Goal: Task Accomplishment & Management: Manage account settings

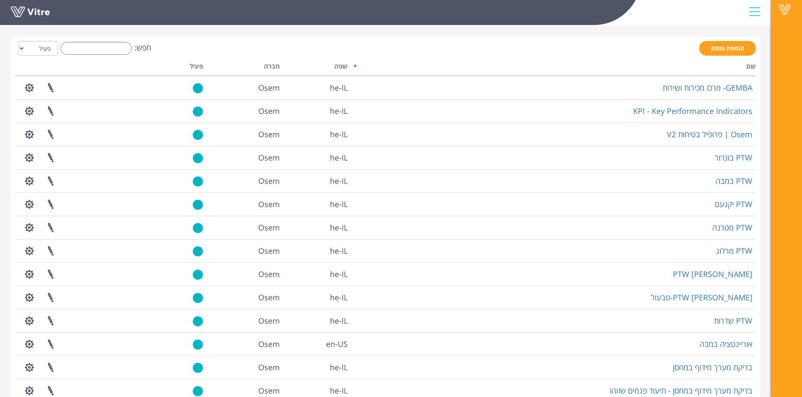
scroll to position [100, 0]
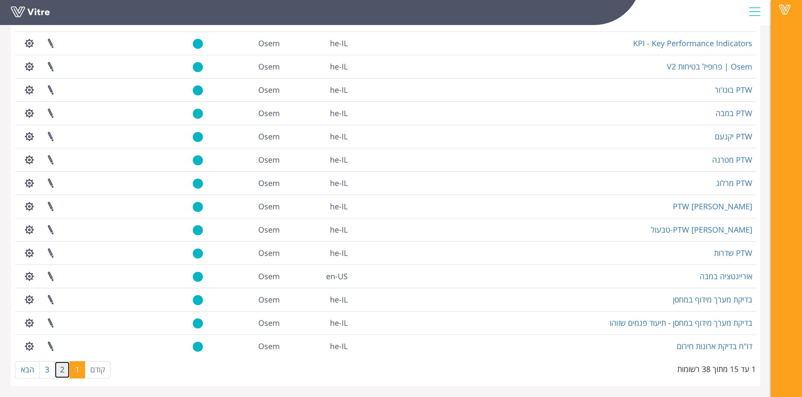
click at [65, 373] on link "2" at bounding box center [62, 370] width 16 height 17
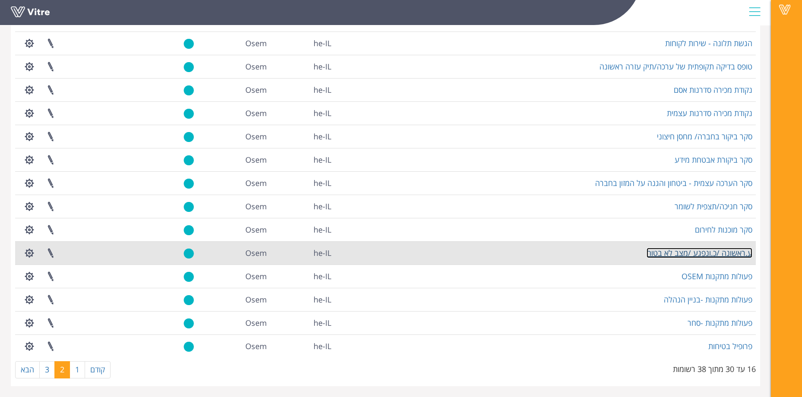
click at [691, 256] on link "ע.ראשונה /כ.ונפגע /מצב לא בטוח" at bounding box center [700, 253] width 106 height 10
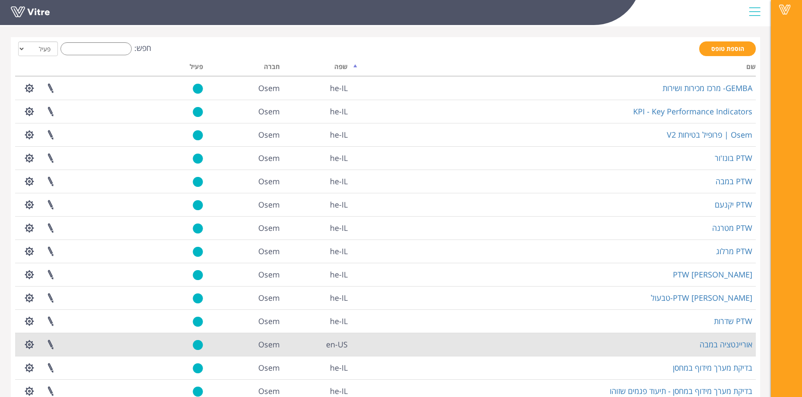
scroll to position [100, 0]
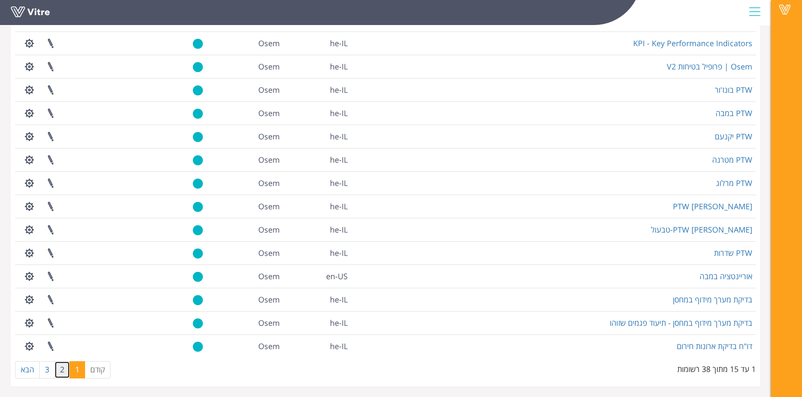
click at [66, 374] on link "2" at bounding box center [62, 370] width 16 height 17
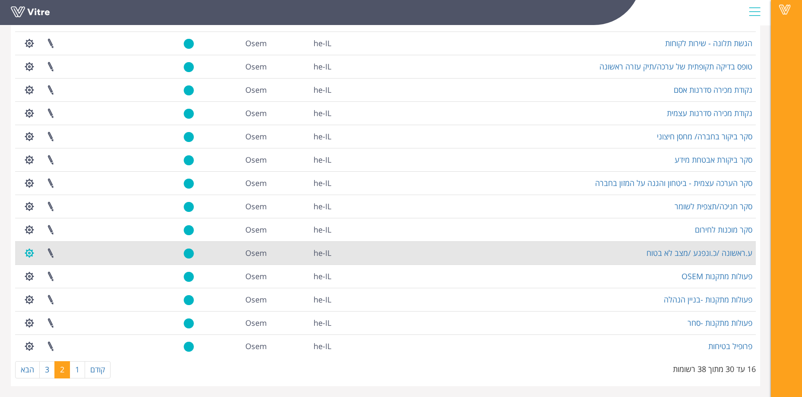
click at [26, 253] on button "button" at bounding box center [30, 253] width 22 height 23
click at [76, 282] on link "הגדרת משתמשים" at bounding box center [53, 284] width 68 height 11
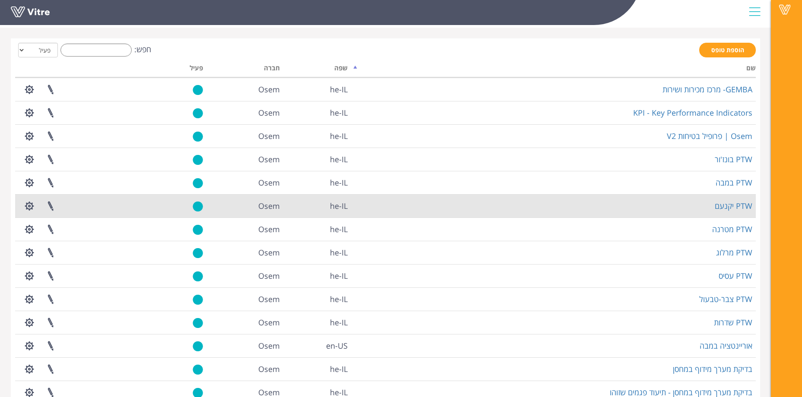
scroll to position [100, 0]
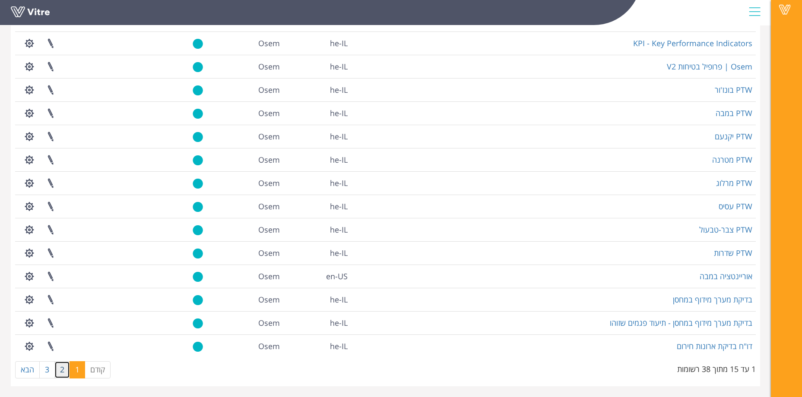
click at [64, 374] on link "2" at bounding box center [62, 370] width 16 height 17
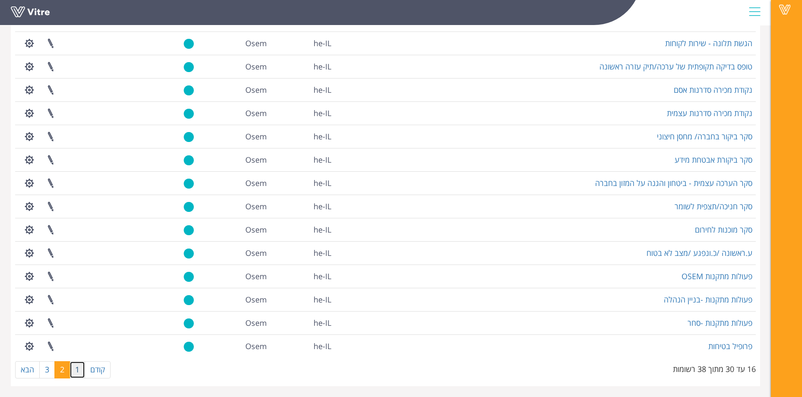
click at [77, 373] on link "1" at bounding box center [78, 370] width 16 height 17
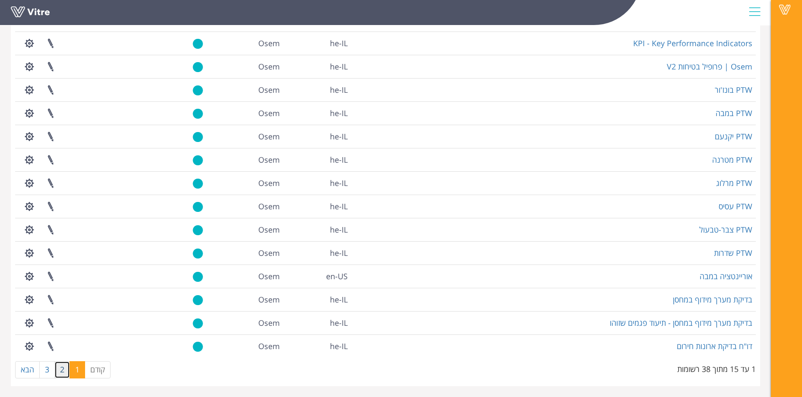
click at [58, 377] on link "2" at bounding box center [62, 370] width 16 height 17
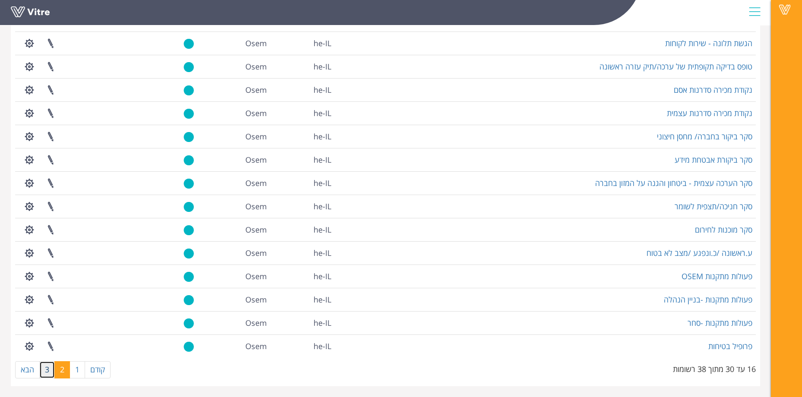
click at [48, 373] on link "3" at bounding box center [47, 370] width 16 height 17
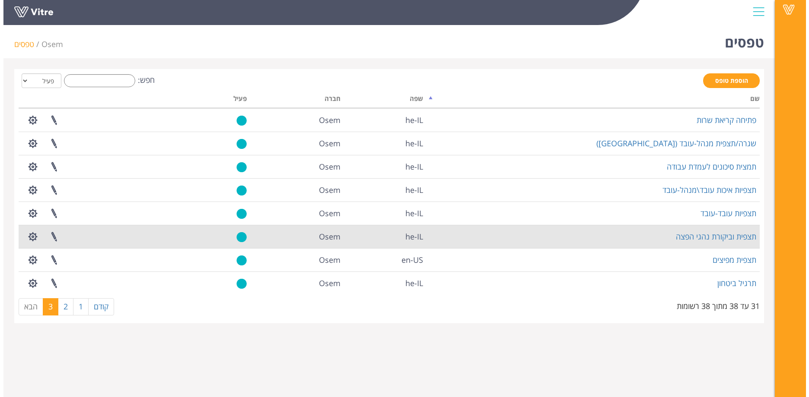
scroll to position [0, 0]
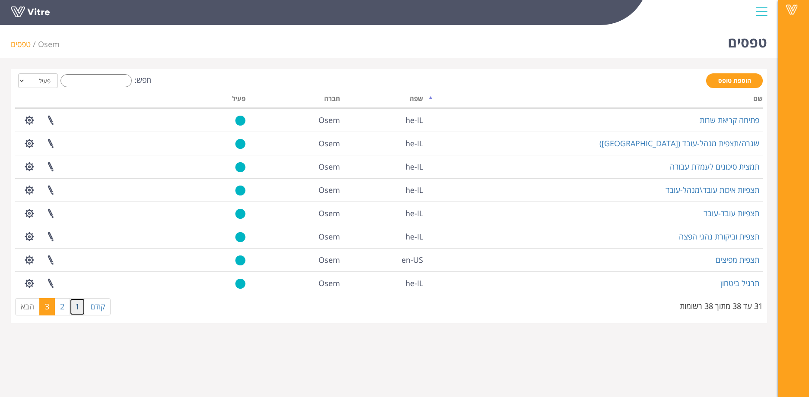
click at [82, 307] on link "1" at bounding box center [78, 306] width 16 height 17
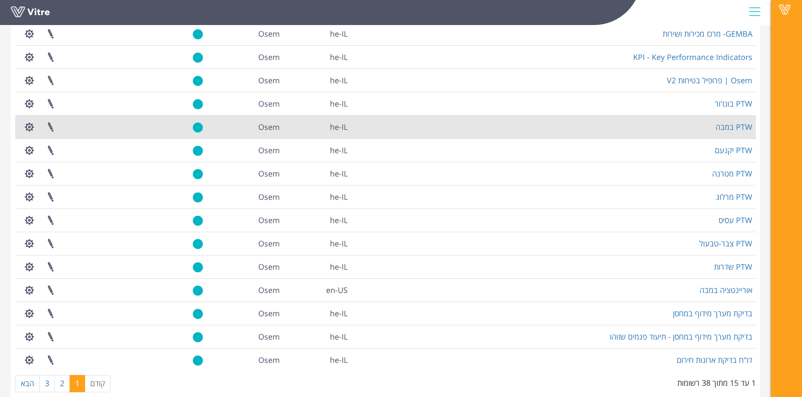
scroll to position [100, 0]
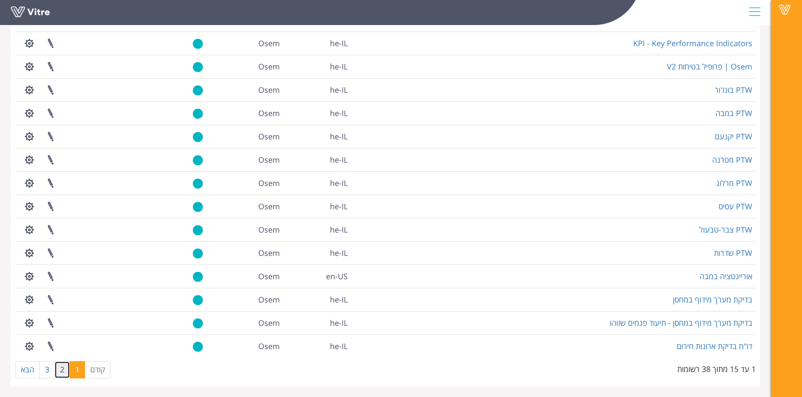
click at [66, 368] on link "2" at bounding box center [62, 370] width 16 height 17
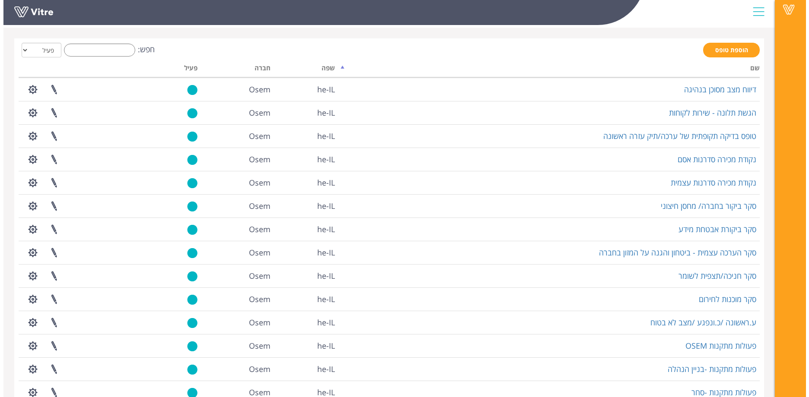
scroll to position [0, 0]
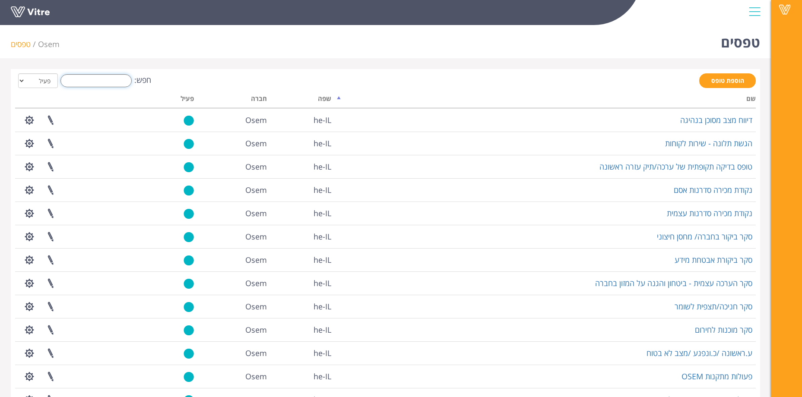
click at [113, 86] on input "חפש:" at bounding box center [95, 80] width 71 height 13
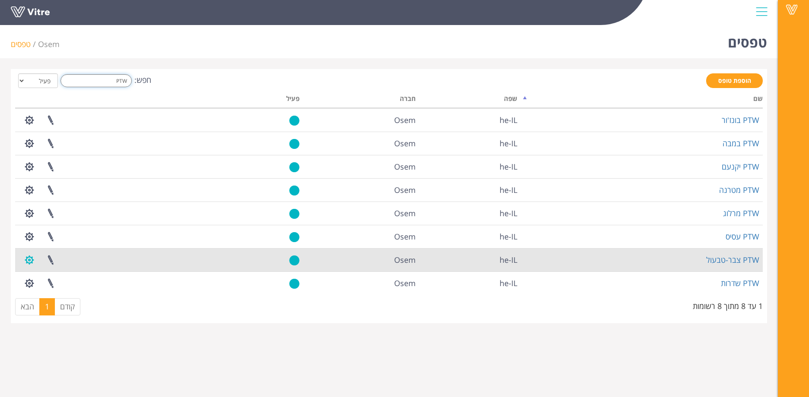
type input "PTW"
click at [33, 260] on button "button" at bounding box center [30, 260] width 22 height 23
click at [76, 292] on link "הגדרת משתמשים" at bounding box center [53, 291] width 68 height 11
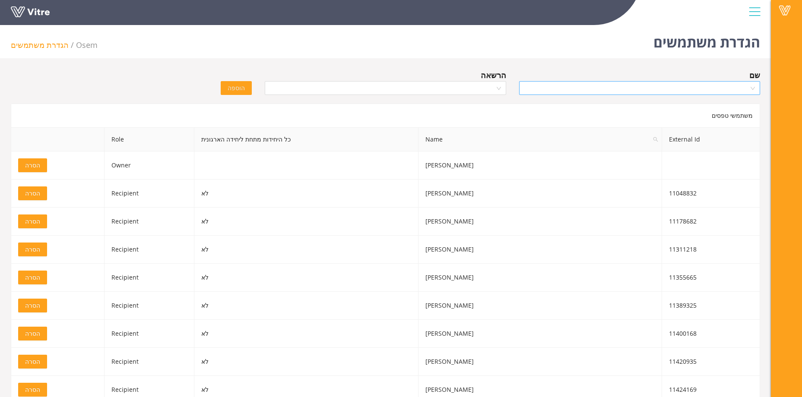
click at [619, 90] on input "search" at bounding box center [636, 88] width 225 height 13
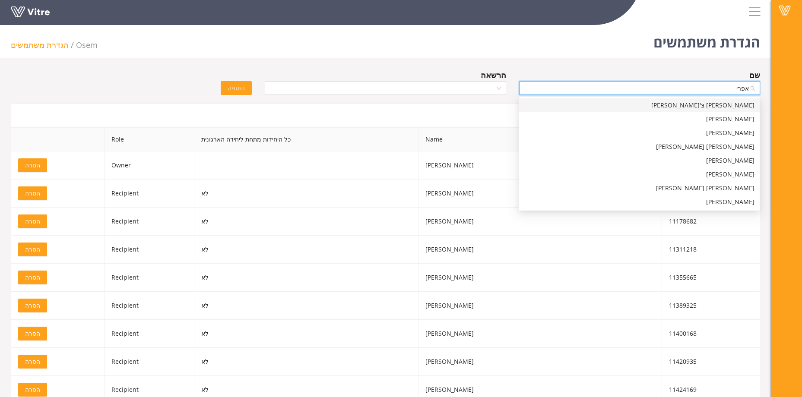
type input "אפרים"
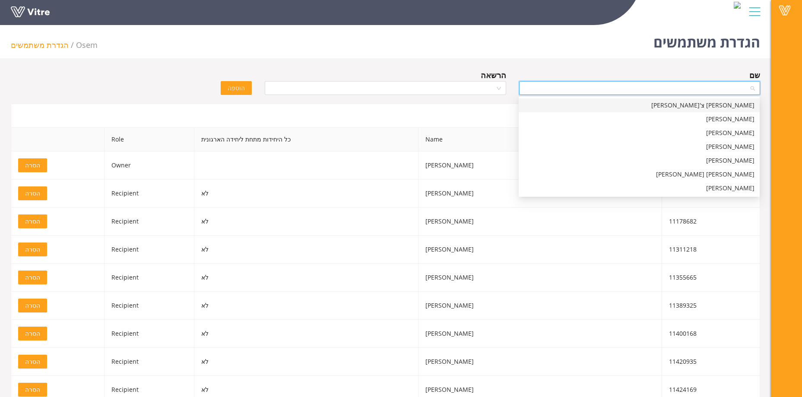
click at [588, 54] on div "הגדרת משתמשים Osem הגדרת משתמשים" at bounding box center [385, 40] width 771 height 37
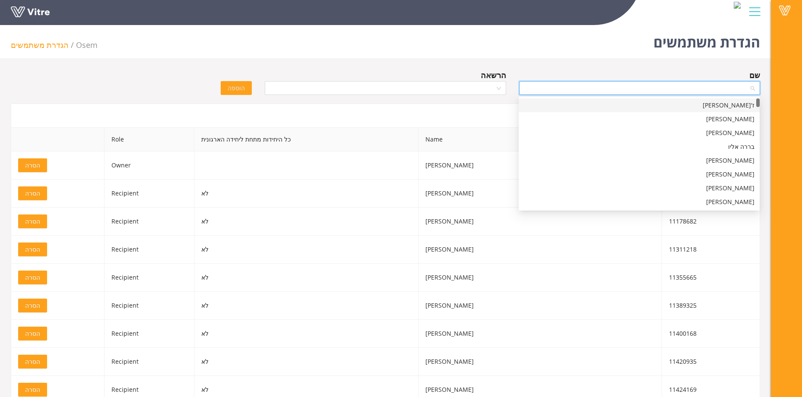
click at [651, 86] on input "search" at bounding box center [636, 88] width 225 height 13
type input "אפרים"
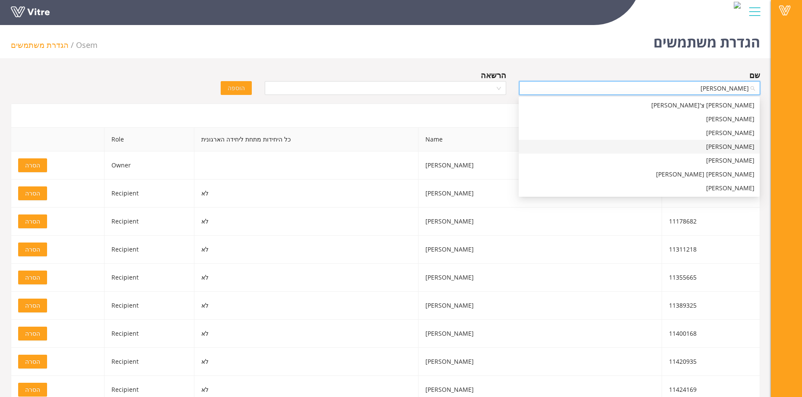
click at [679, 146] on div "אפרים סולמן" at bounding box center [639, 147] width 231 height 10
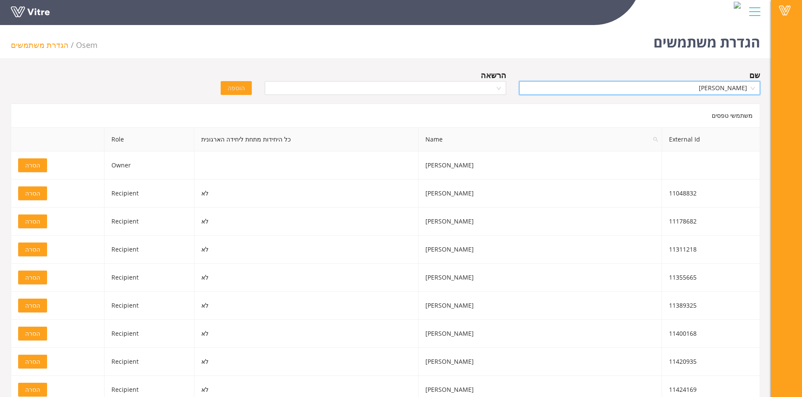
click at [446, 74] on div "הרשאה" at bounding box center [385, 75] width 241 height 12
click at [447, 88] on input "search" at bounding box center [382, 88] width 225 height 13
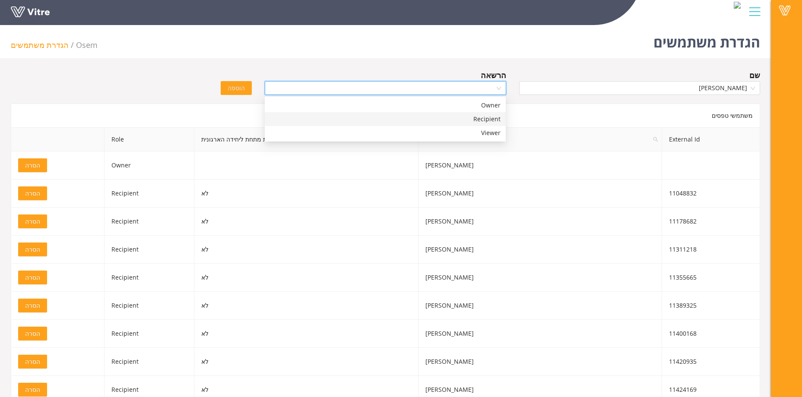
click at [449, 118] on div "Recipient" at bounding box center [385, 119] width 231 height 10
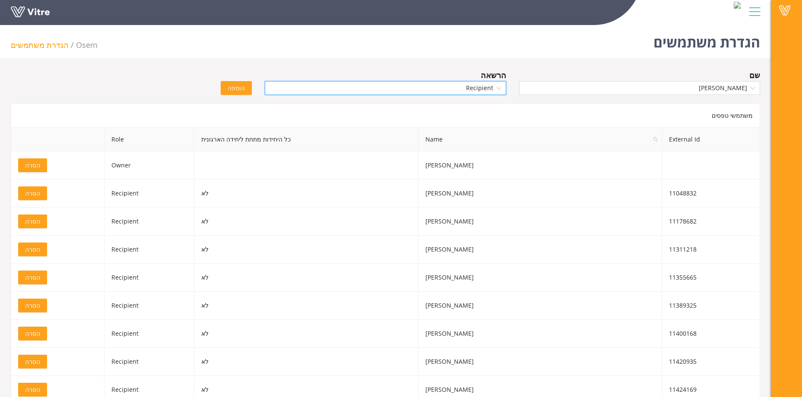
click at [238, 89] on span "הוספה" at bounding box center [236, 88] width 17 height 10
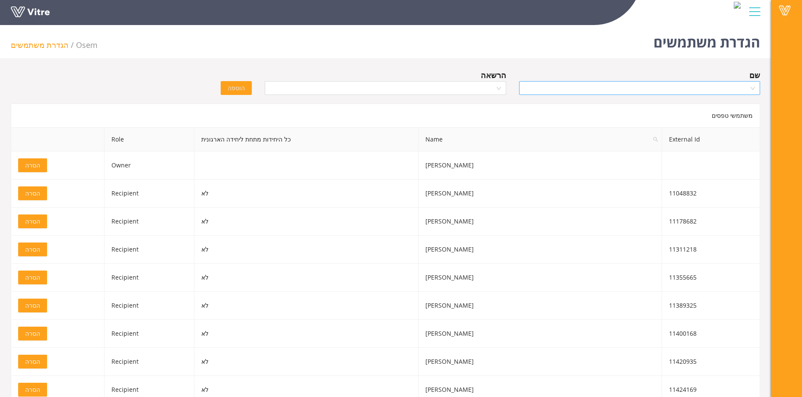
click at [667, 89] on input "search" at bounding box center [636, 88] width 225 height 13
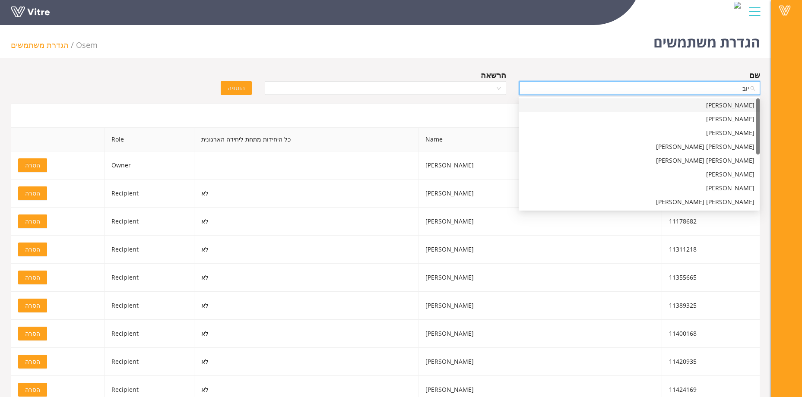
type input "[PERSON_NAME]"
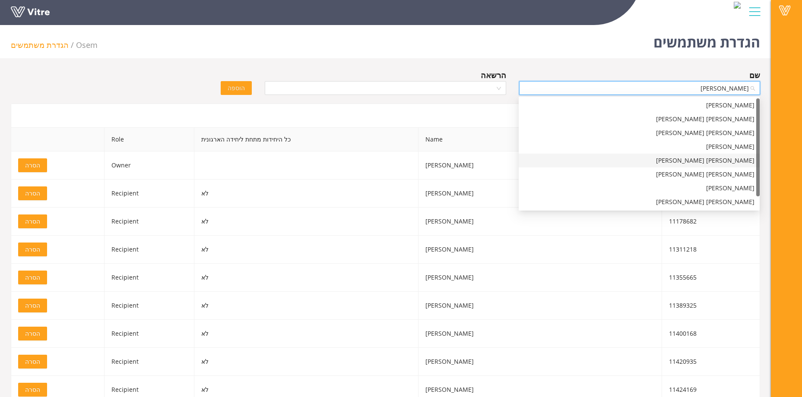
click at [690, 161] on div "[PERSON_NAME] [PERSON_NAME]" at bounding box center [639, 161] width 231 height 10
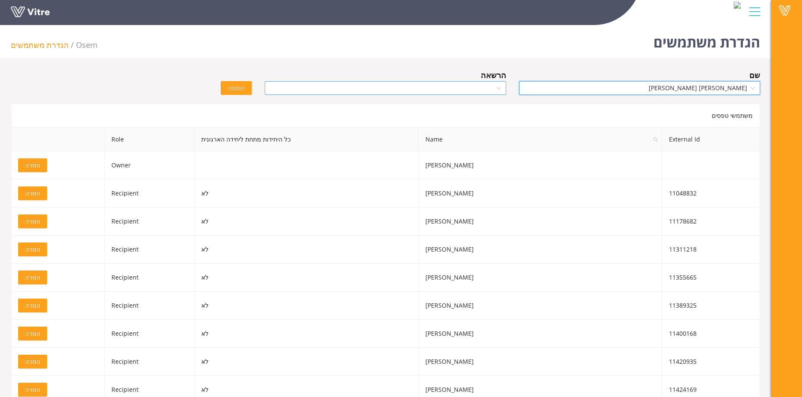
click at [397, 89] on input "search" at bounding box center [382, 88] width 225 height 13
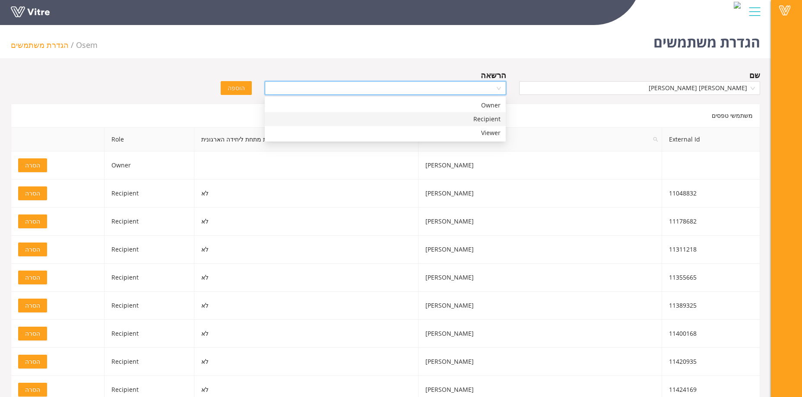
click at [428, 119] on div "Recipient" at bounding box center [385, 119] width 231 height 10
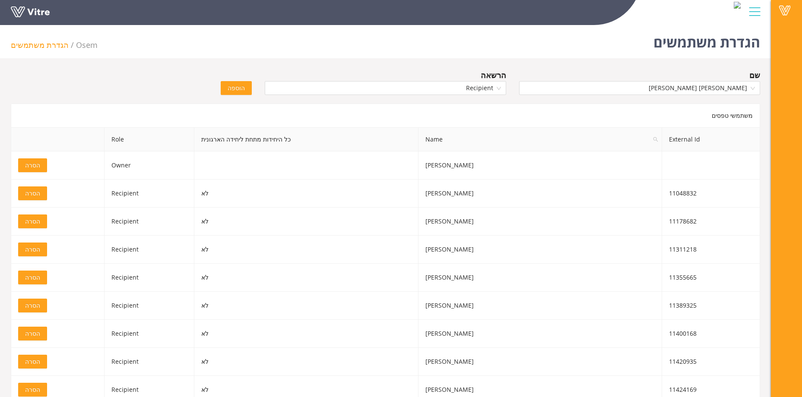
click at [241, 87] on span "הוספה" at bounding box center [236, 88] width 17 height 10
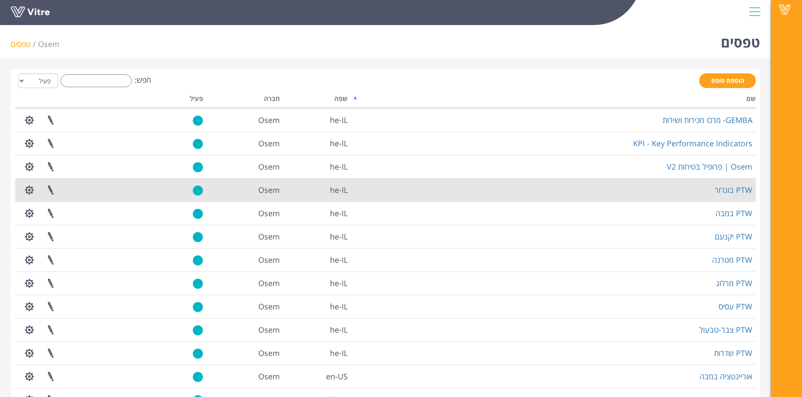
scroll to position [100, 0]
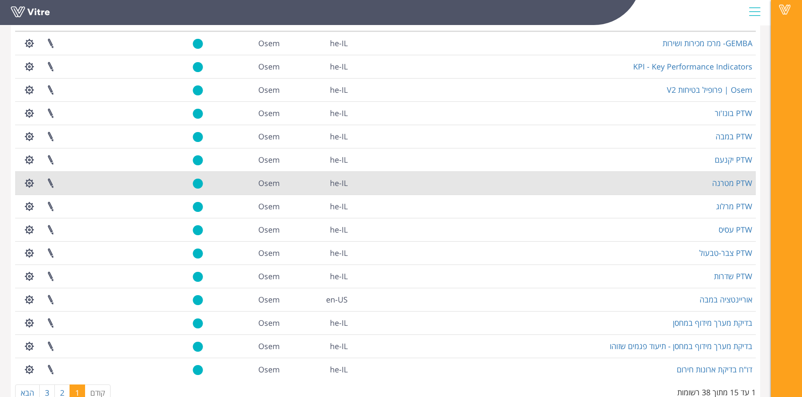
scroll to position [100, 0]
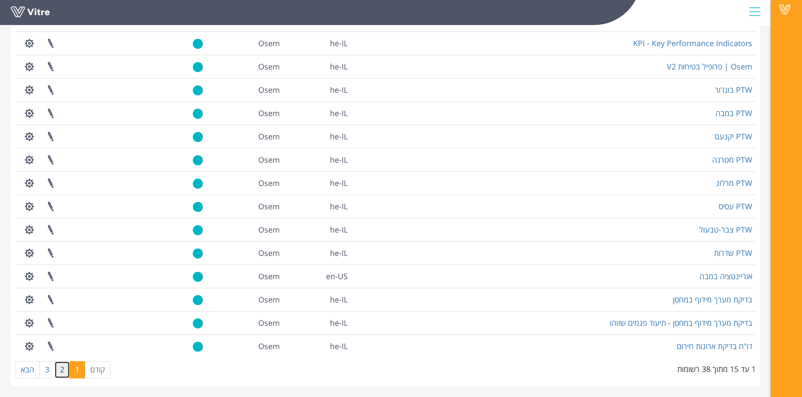
click at [64, 372] on link "2" at bounding box center [62, 370] width 16 height 17
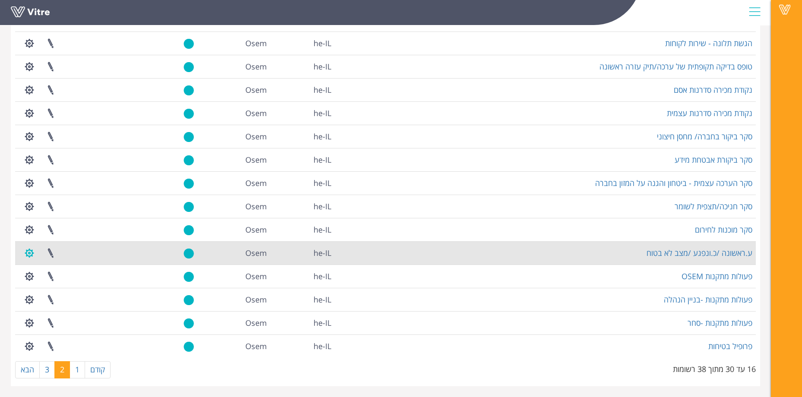
click at [25, 254] on button "button" at bounding box center [30, 253] width 22 height 23
click at [62, 285] on link "הגדרת משתמשים" at bounding box center [53, 284] width 68 height 11
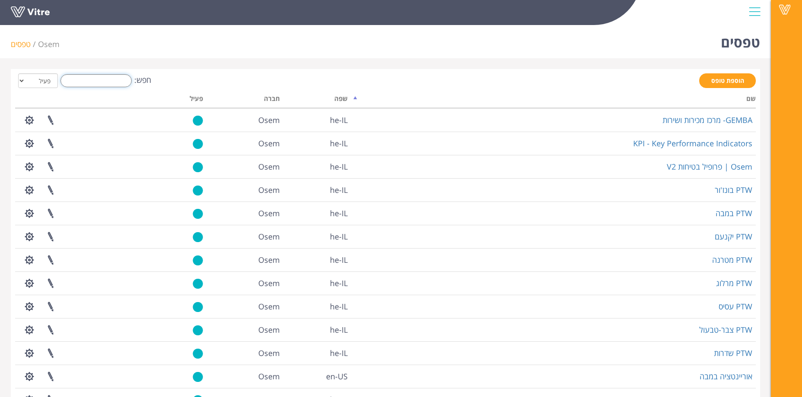
click at [102, 76] on input "חפש:" at bounding box center [95, 80] width 71 height 13
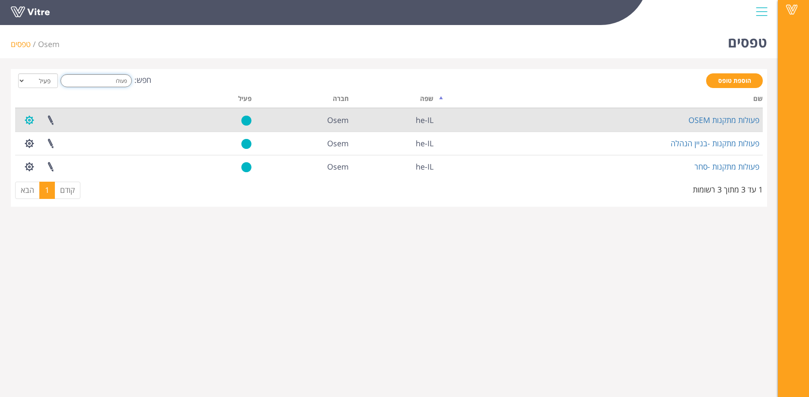
type input "פעולו"
click at [32, 120] on button "button" at bounding box center [30, 120] width 22 height 23
click at [60, 153] on link "הגדרת משתמשים" at bounding box center [53, 151] width 68 height 11
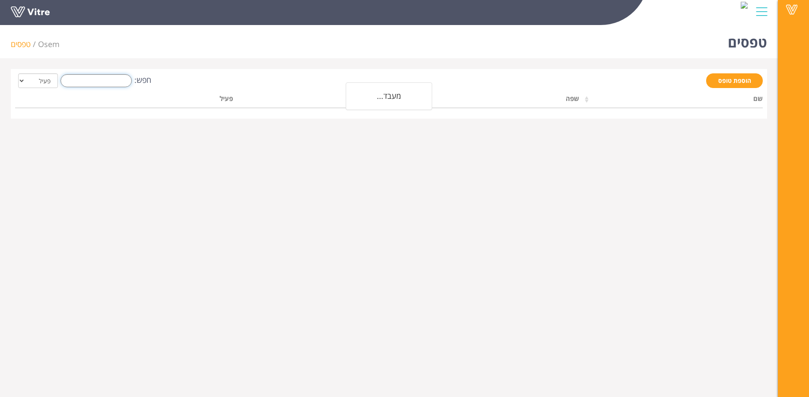
click at [114, 80] on input "חפש:" at bounding box center [95, 80] width 71 height 13
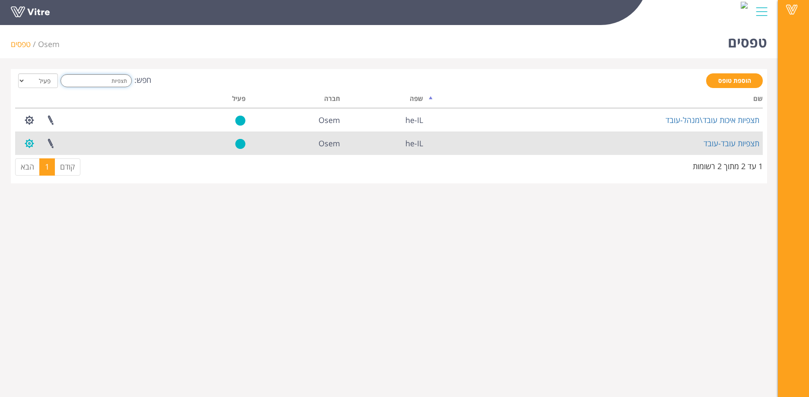
type input "תצפיות"
click at [30, 145] on button "button" at bounding box center [30, 143] width 22 height 23
click at [73, 176] on link "הגדרת משתמשים" at bounding box center [53, 175] width 68 height 11
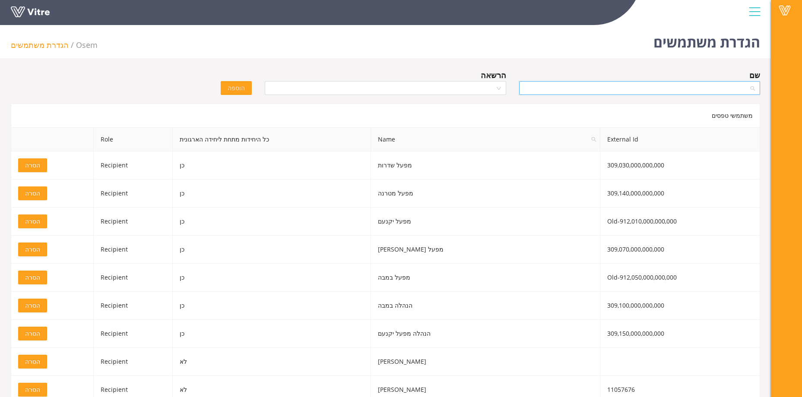
click at [653, 88] on input "search" at bounding box center [636, 88] width 225 height 13
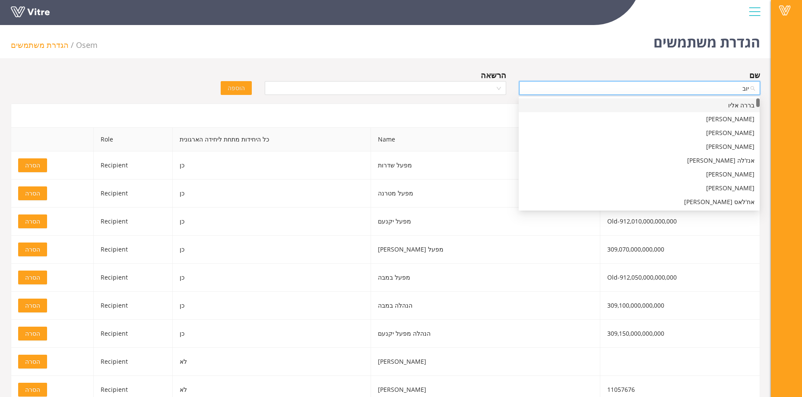
type input "[PERSON_NAME]"
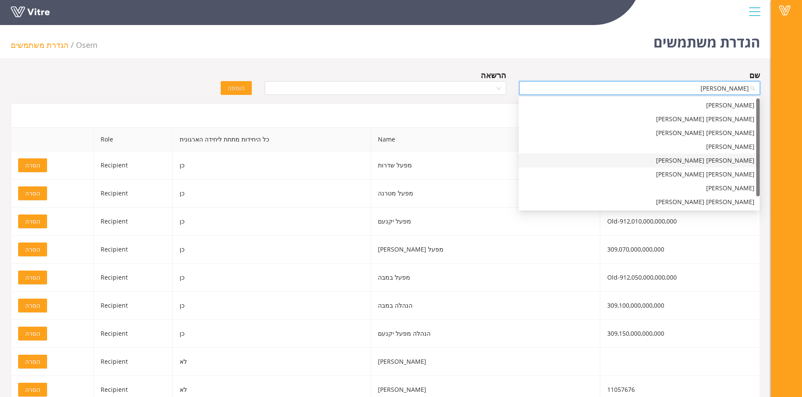
click at [680, 163] on div "יובל ברזילי" at bounding box center [639, 161] width 231 height 10
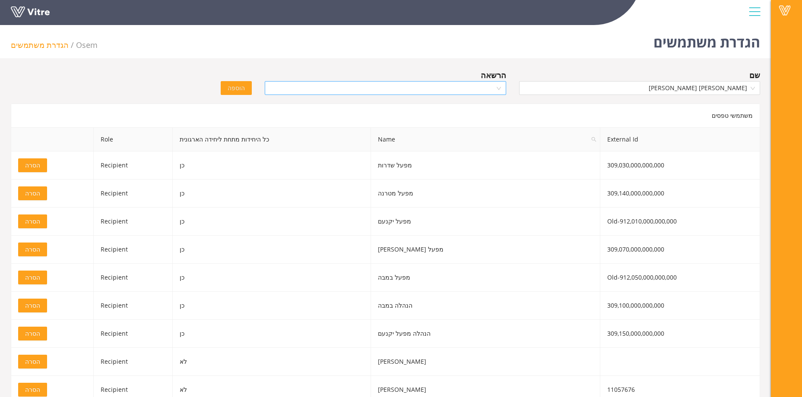
click at [346, 95] on input "search" at bounding box center [382, 88] width 225 height 13
click at [372, 122] on div "Recipient" at bounding box center [385, 119] width 231 height 10
click at [233, 89] on span "הוספה" at bounding box center [236, 88] width 17 height 10
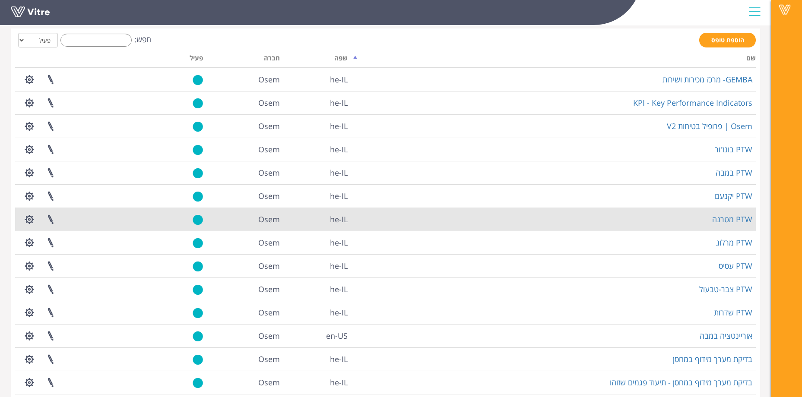
scroll to position [100, 0]
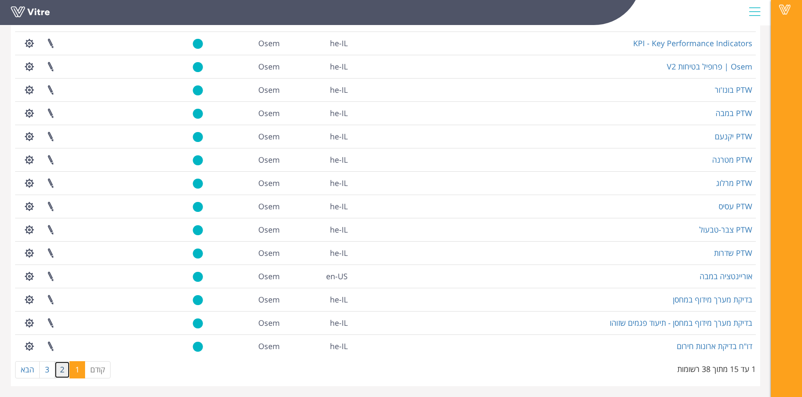
click at [64, 374] on link "2" at bounding box center [62, 370] width 16 height 17
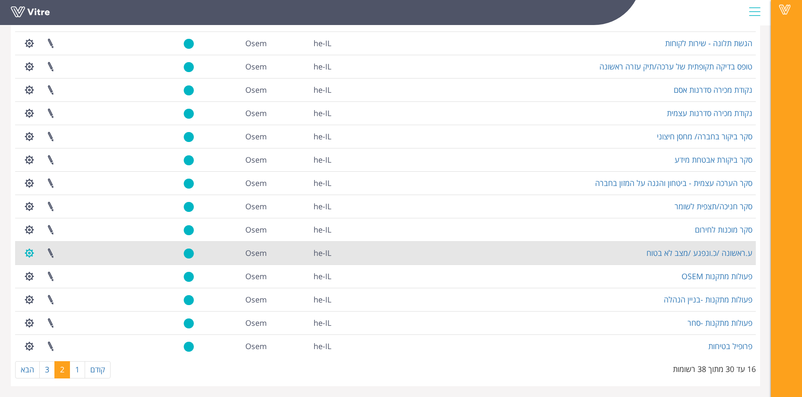
click at [27, 256] on button "button" at bounding box center [30, 253] width 22 height 23
click at [65, 281] on link "הגדרת משתמשים" at bounding box center [53, 284] width 68 height 11
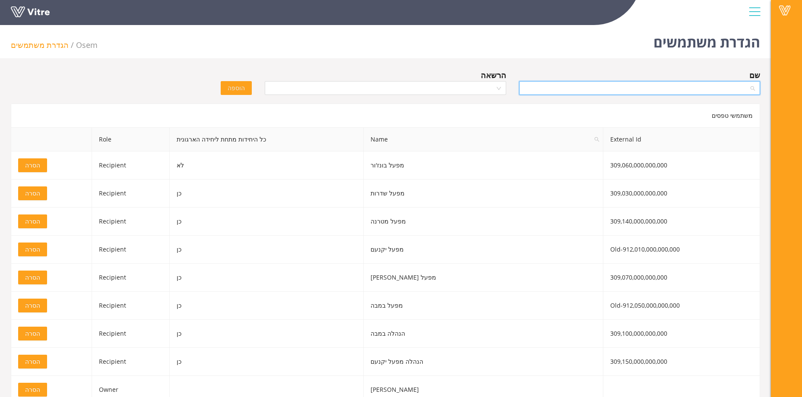
click at [568, 90] on input "search" at bounding box center [636, 88] width 225 height 13
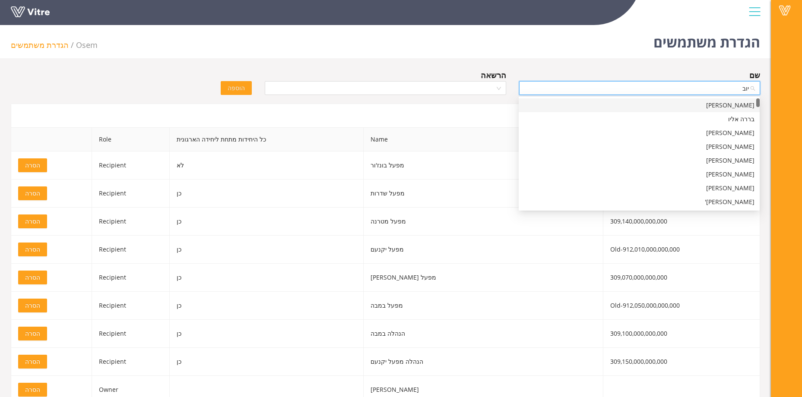
type input "[PERSON_NAME]"
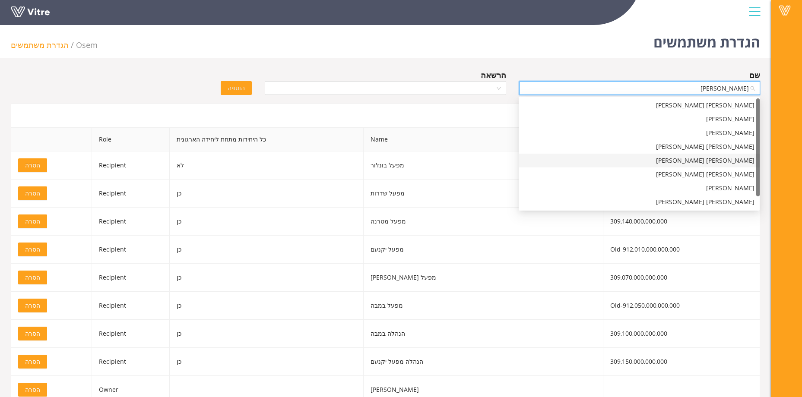
click at [713, 160] on div "[PERSON_NAME] [PERSON_NAME]" at bounding box center [639, 161] width 231 height 10
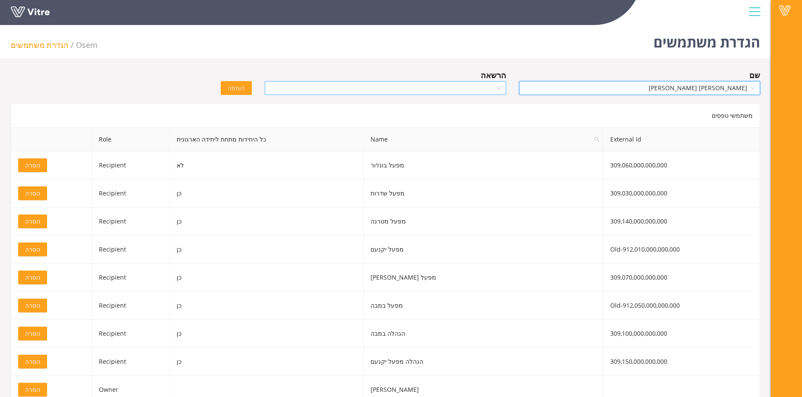
click at [420, 84] on input "search" at bounding box center [382, 88] width 225 height 13
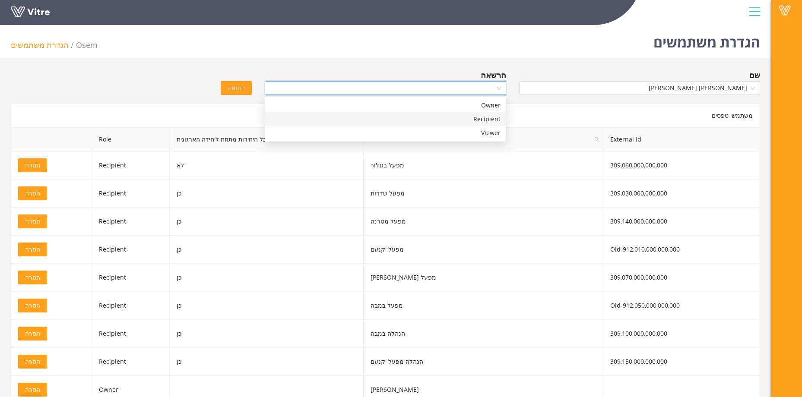
click at [431, 120] on div "Recipient" at bounding box center [385, 119] width 231 height 10
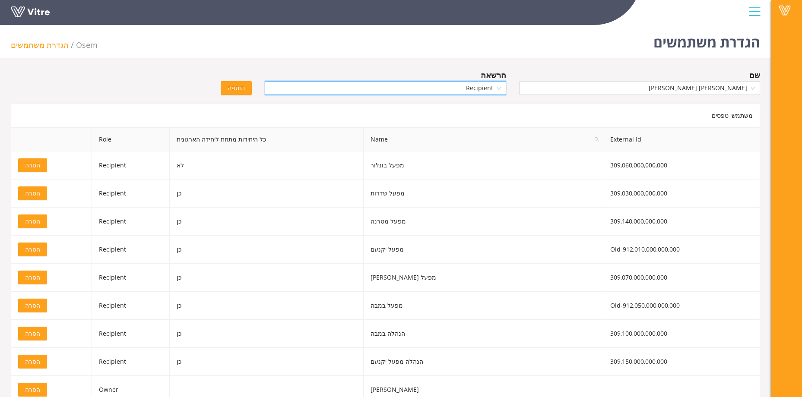
click at [225, 88] on button "הוספה" at bounding box center [236, 88] width 31 height 14
